Goal: Participate in discussion: Engage in conversation with other users on a specific topic

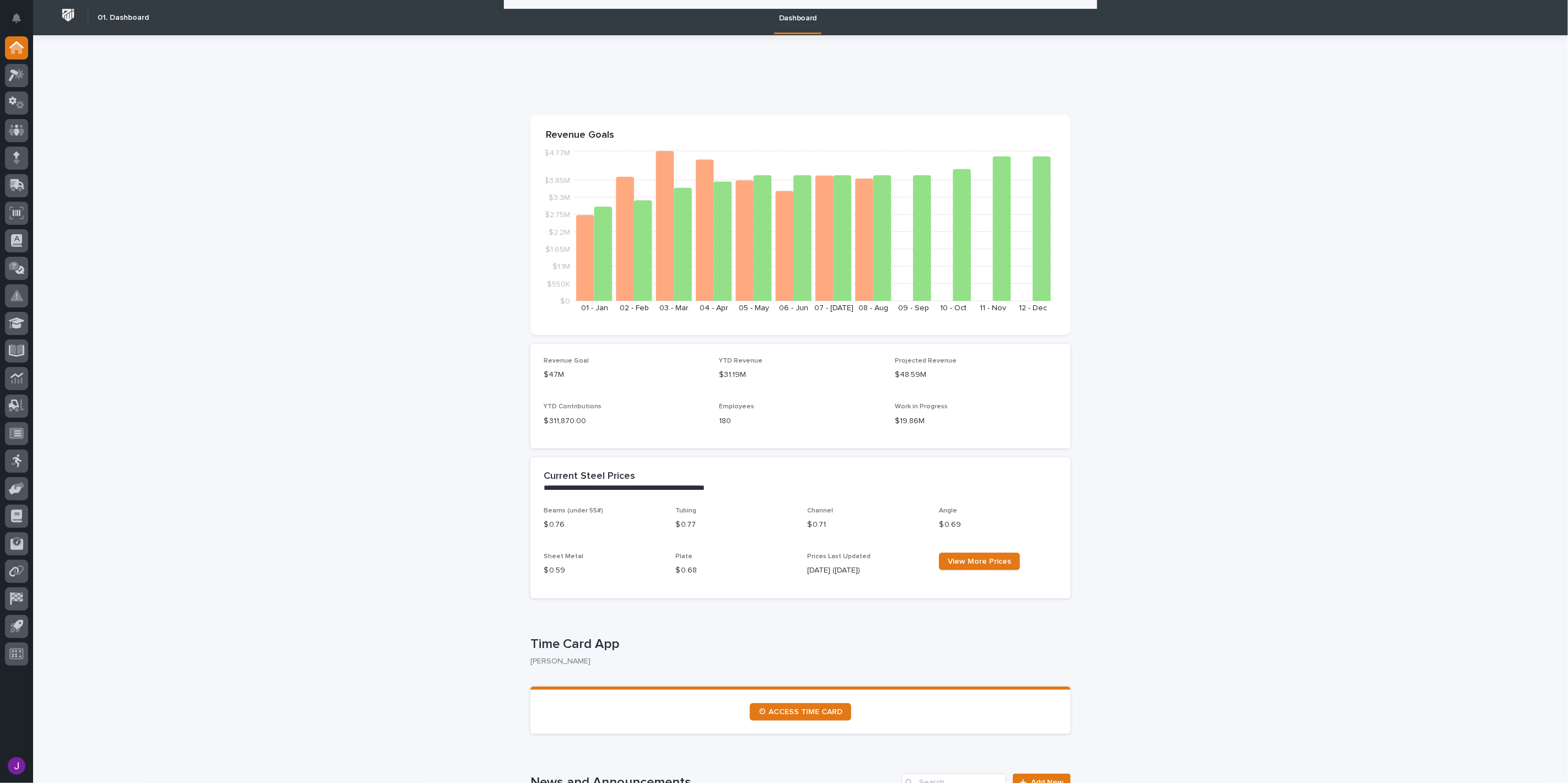
scroll to position [489, 0]
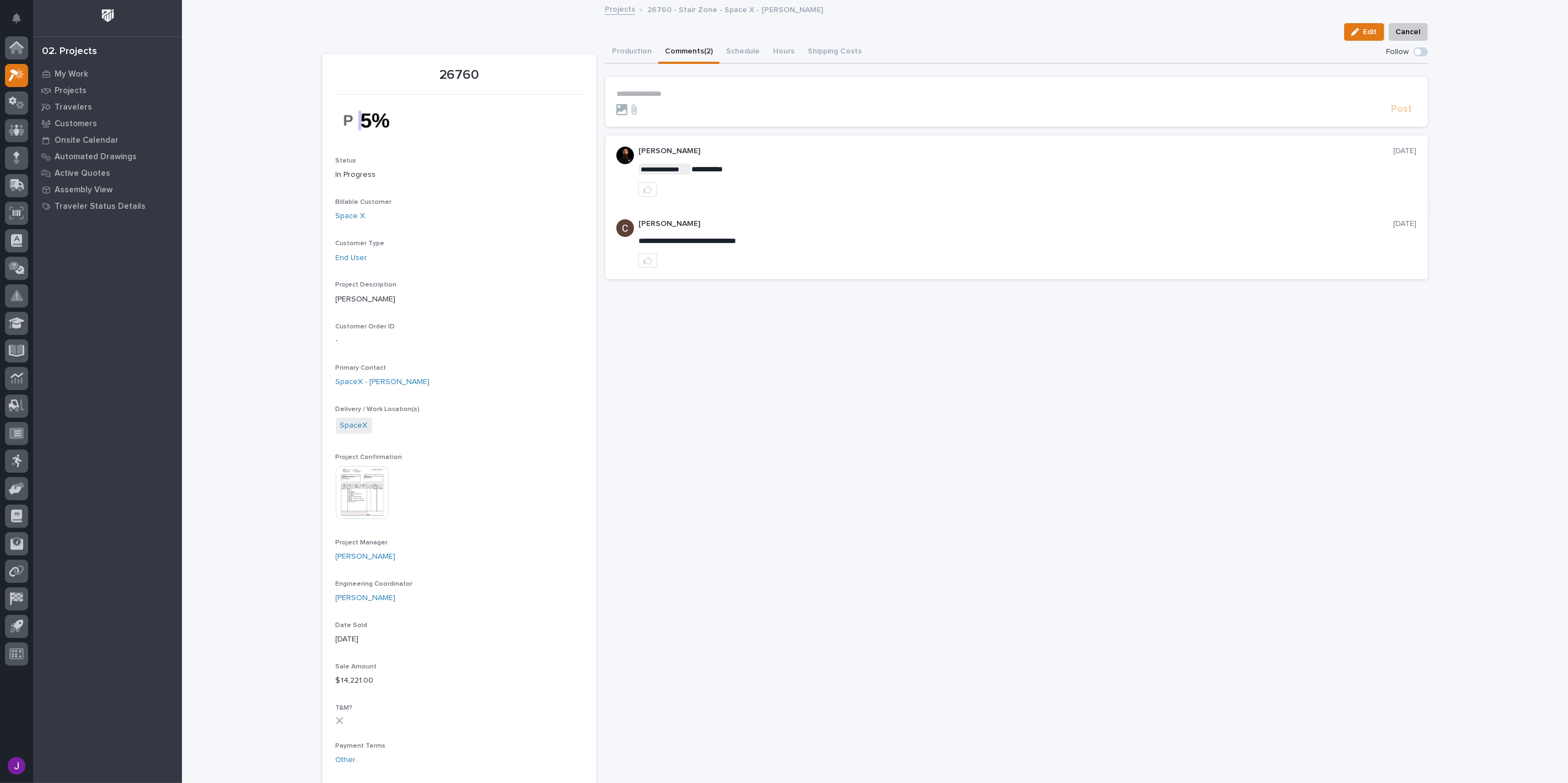
click at [649, 91] on p "**********" at bounding box center [1016, 94] width 800 height 9
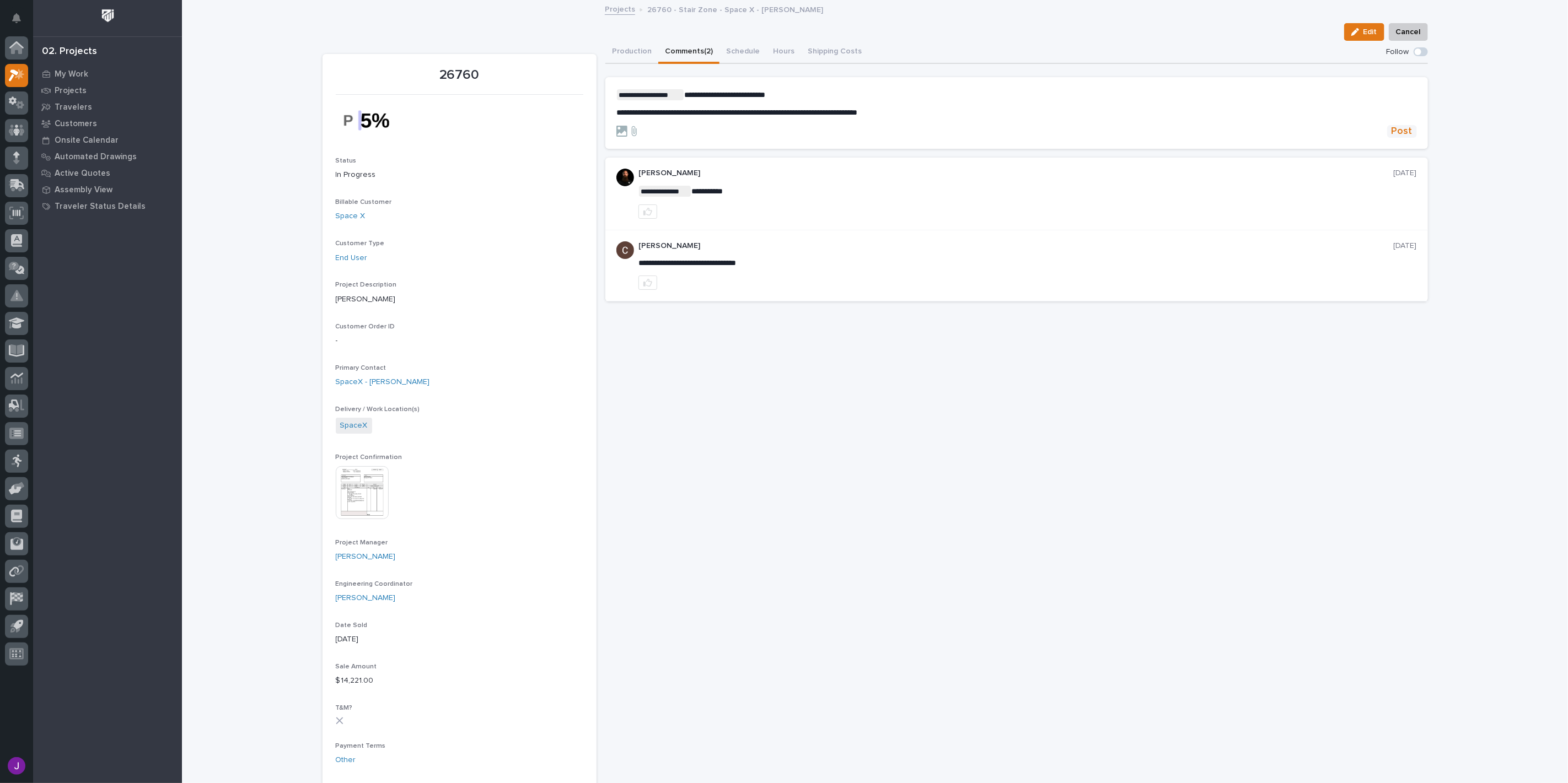
click at [1407, 129] on span "Post" at bounding box center [1402, 132] width 21 height 13
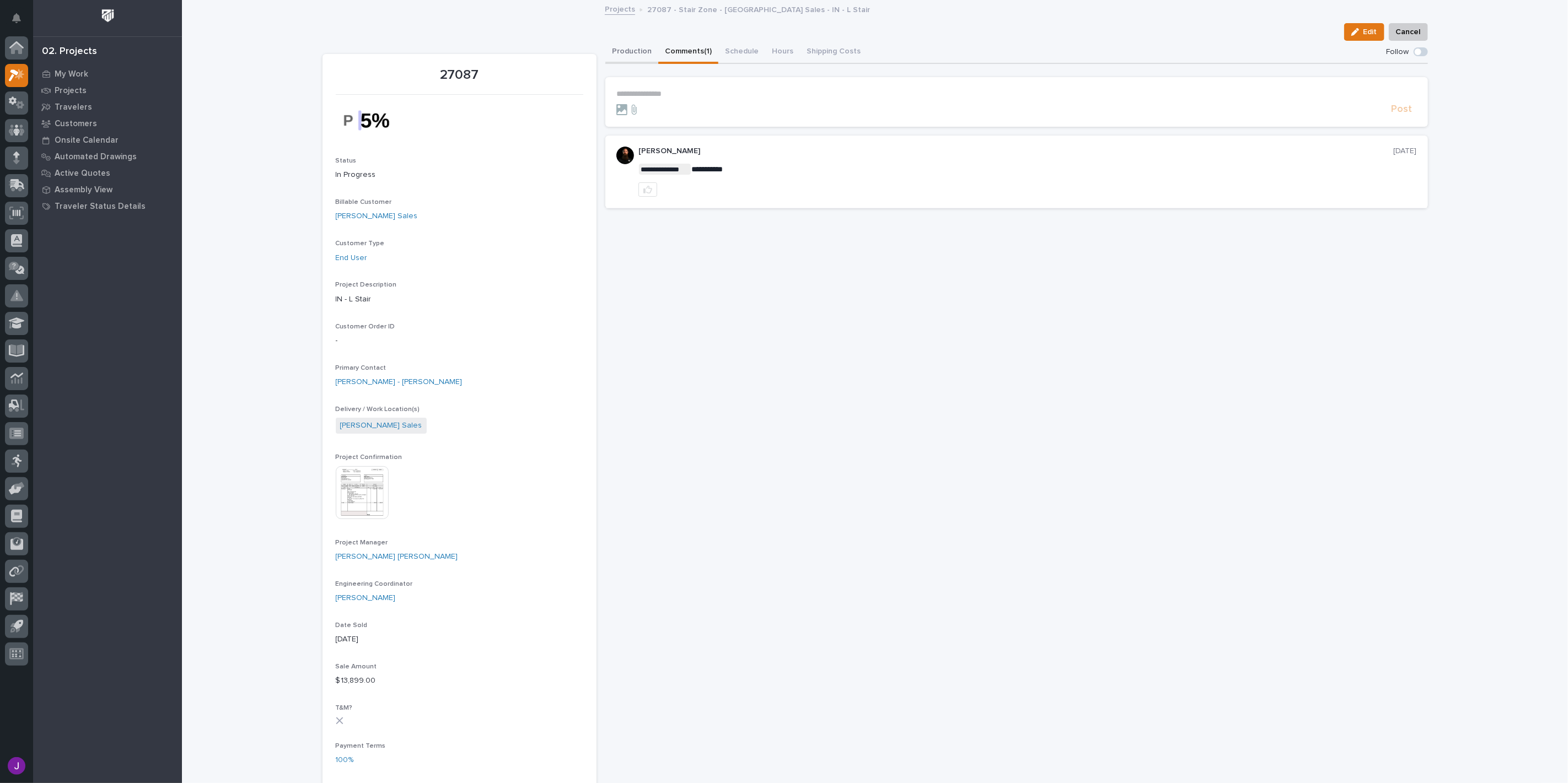
click at [630, 47] on button "Production" at bounding box center [632, 52] width 53 height 23
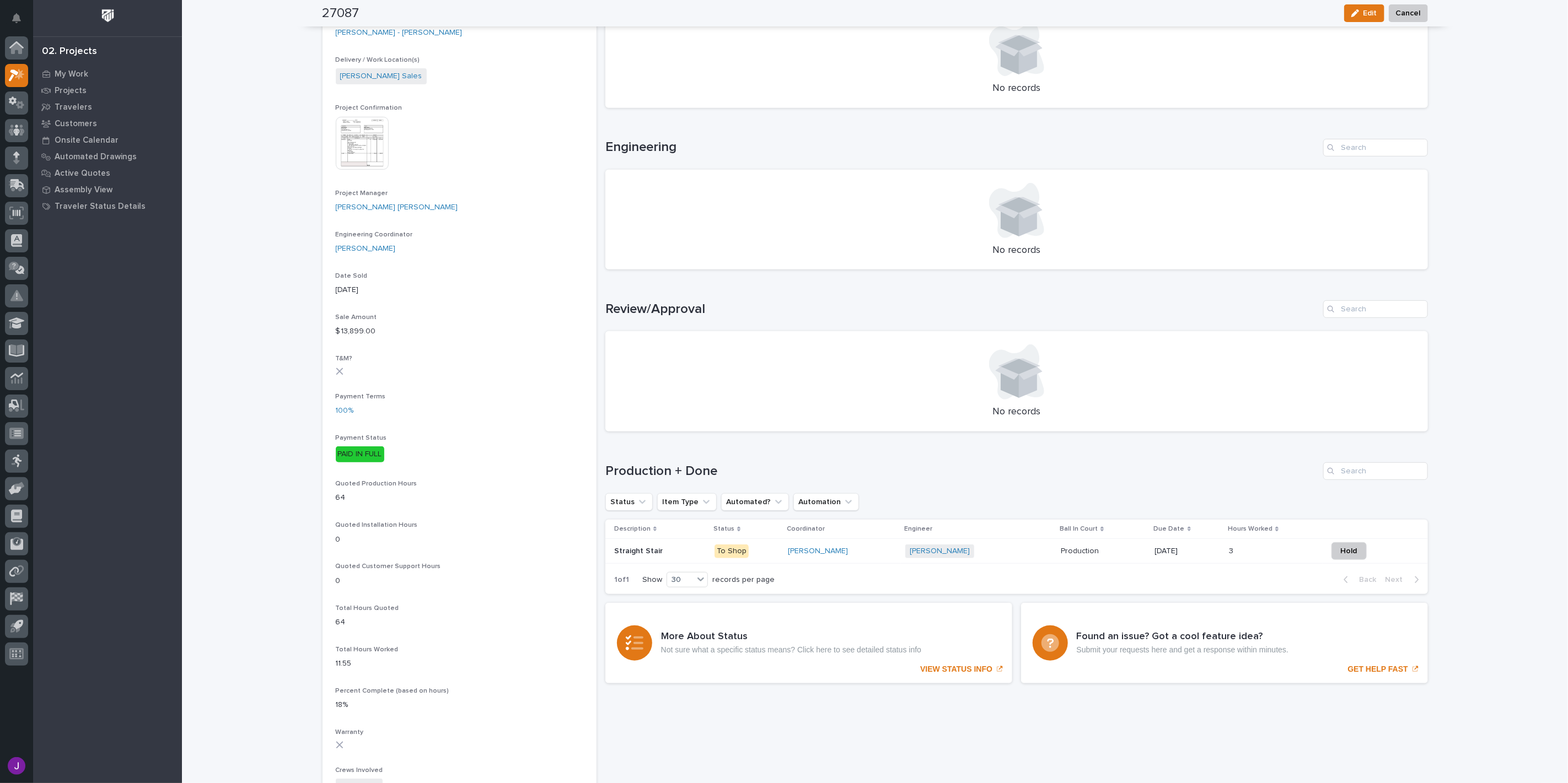
scroll to position [367, 0]
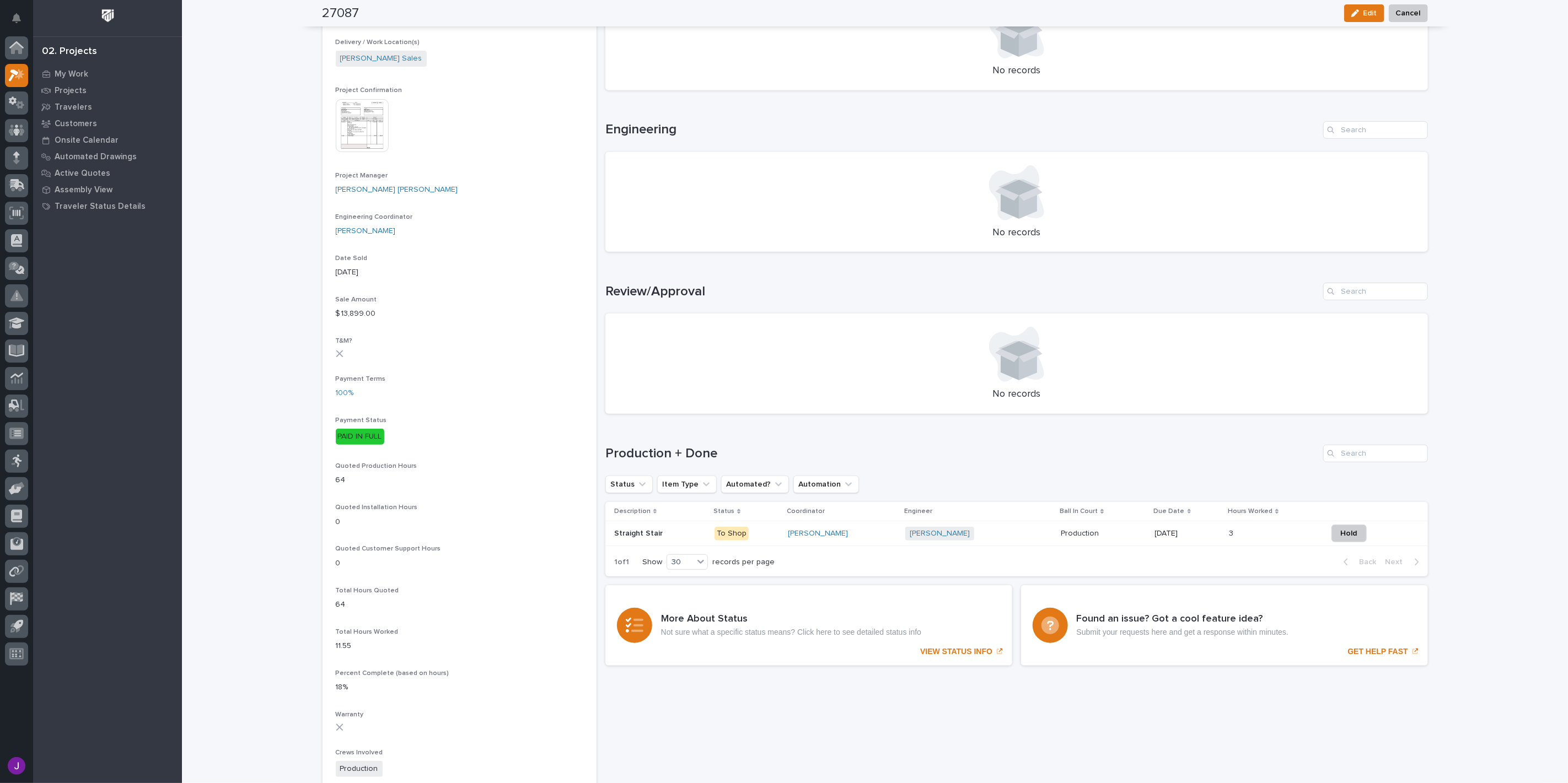
click at [642, 531] on p "Straight Stair" at bounding box center [639, 532] width 51 height 11
